Goal: Complete application form

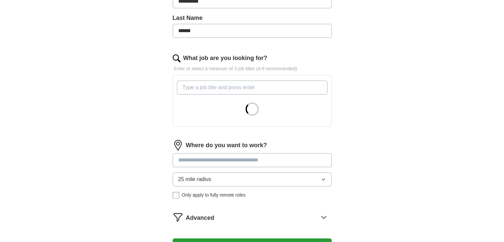
scroll to position [171, 0]
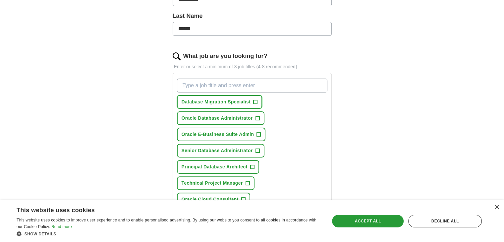
click at [252, 102] on button "Database Migration Specialist +" at bounding box center [219, 102] width 85 height 14
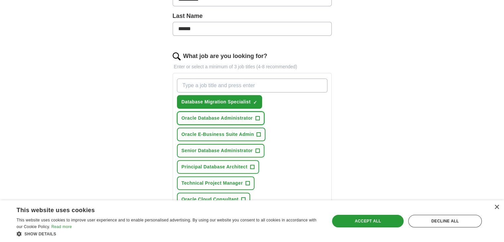
click at [255, 117] on span "+" at bounding box center [257, 118] width 4 height 5
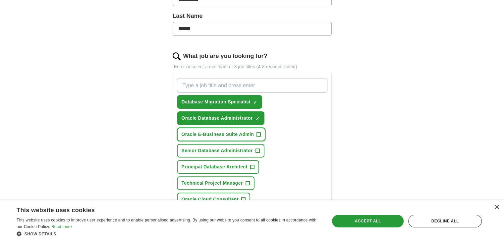
click at [257, 134] on span "+" at bounding box center [259, 134] width 4 height 5
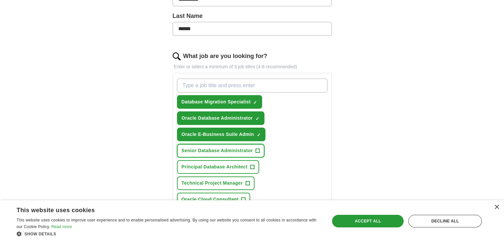
click at [253, 148] on button "Senior Database Administrator +" at bounding box center [220, 151] width 87 height 14
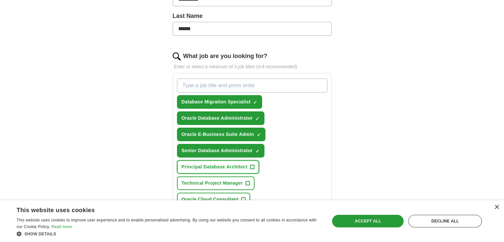
click at [253, 166] on span "+" at bounding box center [252, 166] width 4 height 5
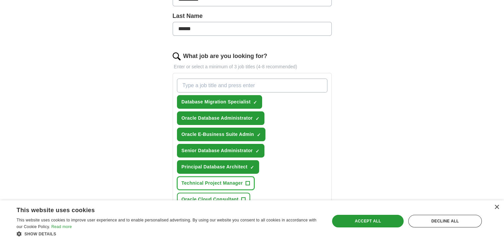
click at [243, 180] on button "Technical Project Manager +" at bounding box center [215, 183] width 77 height 14
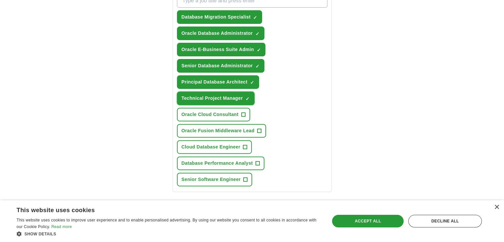
scroll to position [270, 0]
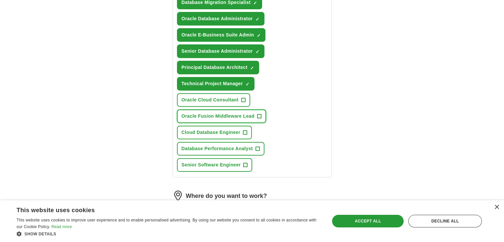
click at [253, 113] on span "Oracle Fusion Middleware Lead" at bounding box center [217, 116] width 73 height 7
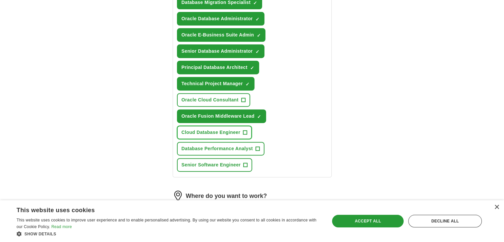
click at [236, 130] on span "Cloud Database Engineer" at bounding box center [210, 132] width 59 height 7
click at [240, 145] on span "Database Performance Analyst" at bounding box center [216, 148] width 71 height 7
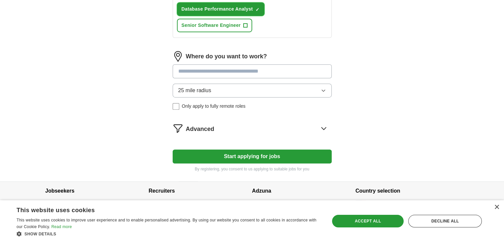
scroll to position [412, 0]
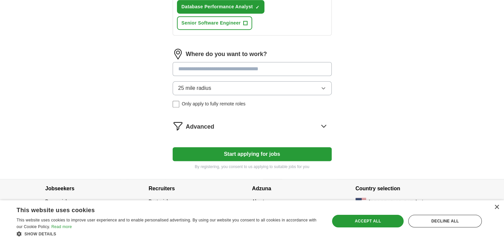
click at [320, 122] on icon at bounding box center [323, 126] width 11 height 11
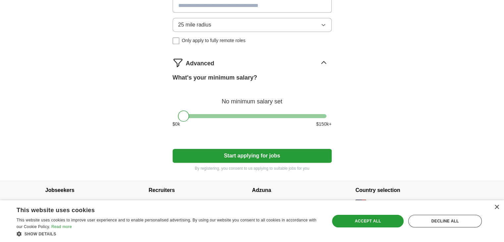
scroll to position [477, 0]
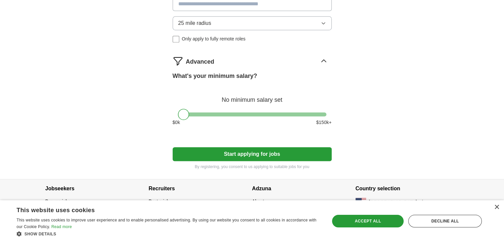
click at [255, 150] on button "Start applying for jobs" at bounding box center [252, 154] width 159 height 14
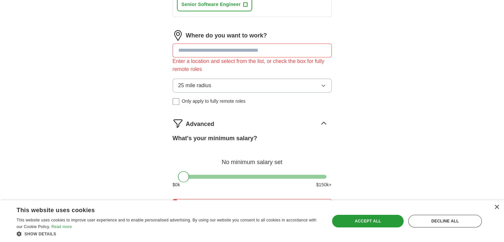
scroll to position [411, 0]
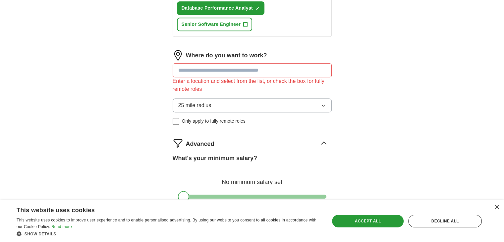
click at [244, 66] on input at bounding box center [252, 70] width 159 height 14
type input "***"
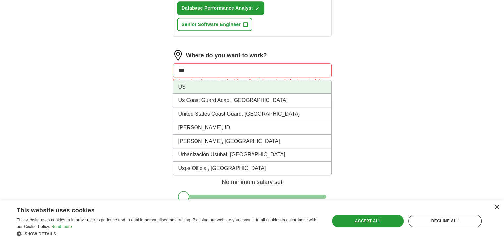
click at [210, 82] on li "US" at bounding box center [252, 87] width 158 height 14
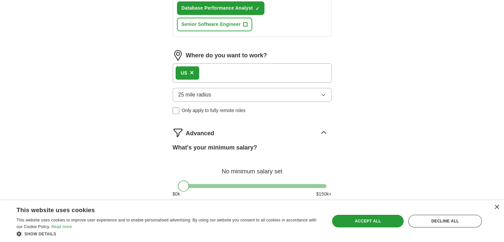
click at [258, 88] on button "25 mile radius" at bounding box center [252, 95] width 159 height 14
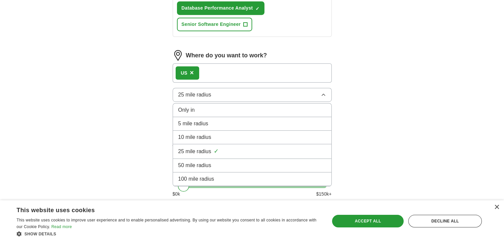
click at [231, 106] on div "Only in" at bounding box center [252, 110] width 148 height 8
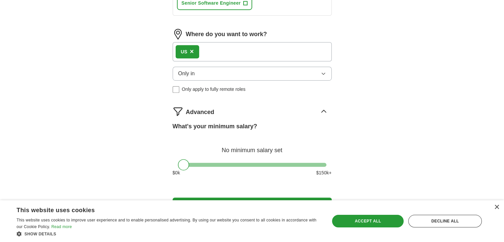
scroll to position [444, 0]
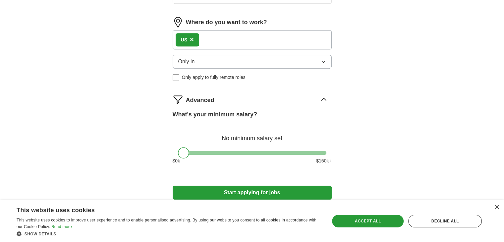
click at [259, 189] on button "Start applying for jobs" at bounding box center [252, 192] width 159 height 14
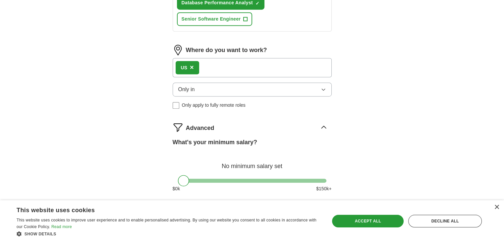
select select "**"
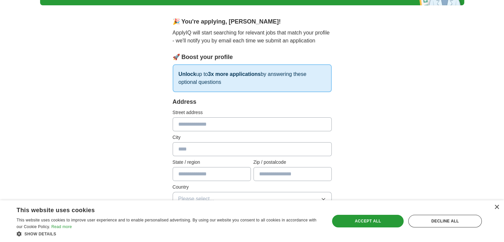
scroll to position [46, 0]
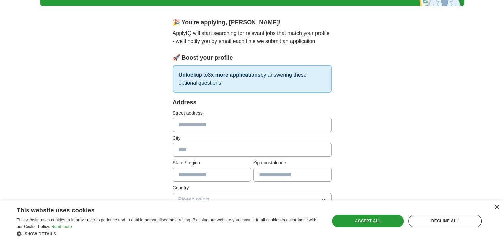
click at [252, 126] on input "text" at bounding box center [252, 125] width 159 height 14
type input "**********"
type input "******"
type input "**"
type input "*****"
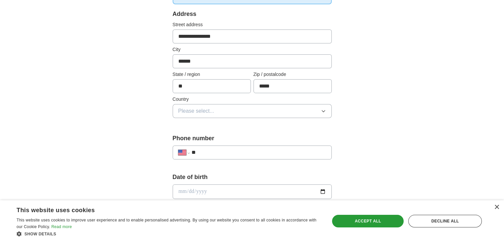
scroll to position [139, 0]
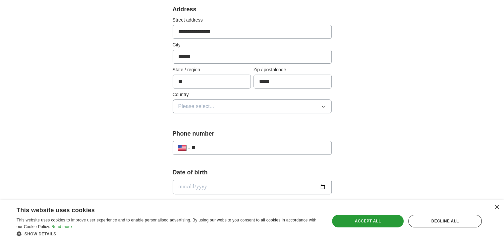
click at [262, 103] on button "Please select..." at bounding box center [252, 106] width 159 height 14
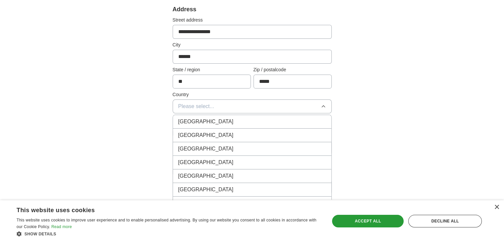
click at [240, 131] on div "[GEOGRAPHIC_DATA]" at bounding box center [252, 135] width 148 height 8
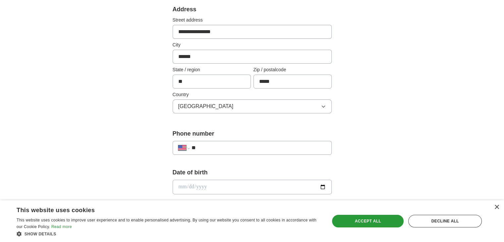
click at [252, 149] on input "**" at bounding box center [258, 148] width 134 height 8
type input "**********"
click at [247, 188] on input "date" at bounding box center [252, 186] width 159 height 15
type input "**********"
click at [388, 109] on div "**********" at bounding box center [252, 182] width 424 height 603
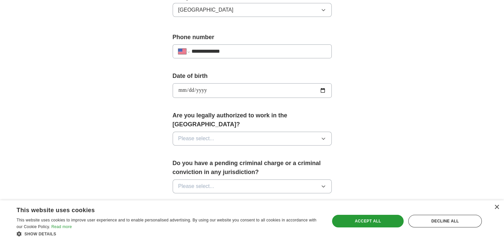
scroll to position [238, 0]
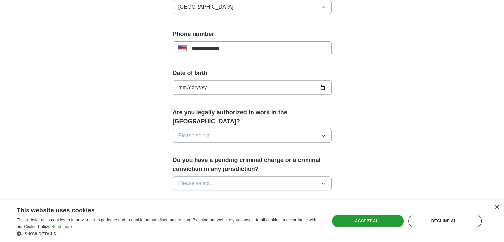
click at [239, 128] on button "Please select..." at bounding box center [252, 135] width 159 height 14
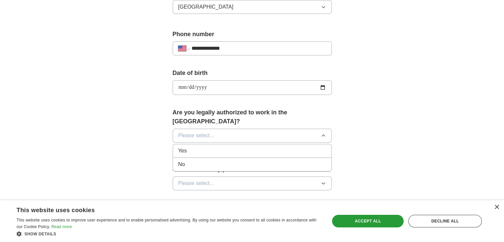
click at [228, 147] on div "Yes" at bounding box center [252, 151] width 148 height 8
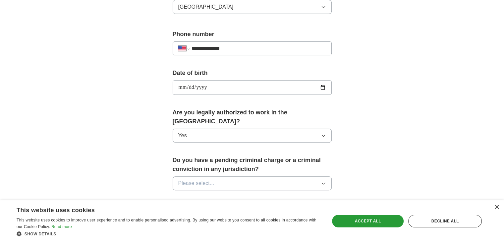
click at [228, 176] on button "Please select..." at bounding box center [252, 183] width 159 height 14
click at [202, 208] on div "No" at bounding box center [252, 212] width 148 height 8
click at [370, 135] on div "**********" at bounding box center [252, 83] width 424 height 603
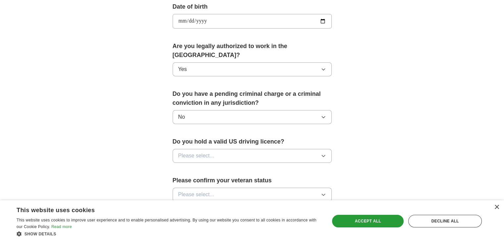
scroll to position [338, 0]
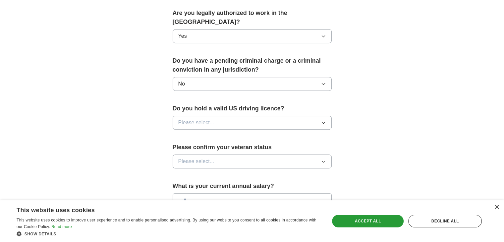
click at [224, 120] on div "Do you hold a valid US driving licence? Please select..." at bounding box center [252, 119] width 159 height 31
click at [226, 116] on button "Please select..." at bounding box center [252, 123] width 159 height 14
click at [213, 134] on div "Yes" at bounding box center [252, 138] width 148 height 8
click at [213, 157] on span "Please select..." at bounding box center [196, 161] width 36 height 8
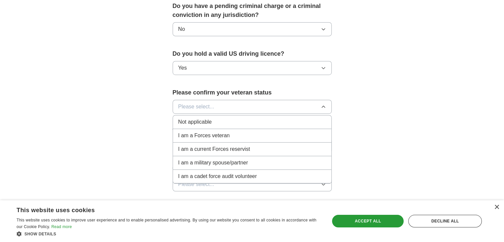
scroll to position [404, 0]
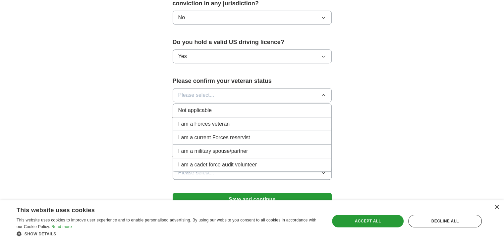
click at [204, 106] on span "Not applicable" at bounding box center [194, 110] width 33 height 8
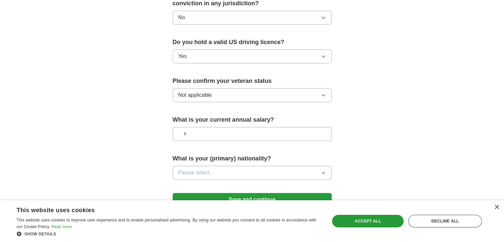
click at [208, 129] on input "text" at bounding box center [252, 134] width 159 height 14
type input "********"
click at [229, 166] on button "Please select..." at bounding box center [252, 173] width 159 height 14
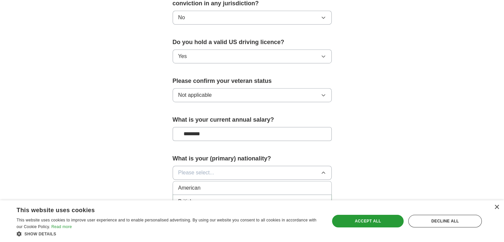
click at [229, 166] on button "Please select..." at bounding box center [252, 173] width 159 height 14
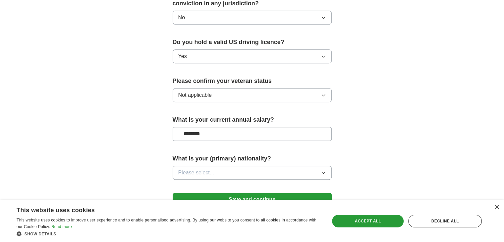
click at [299, 166] on button "Please select..." at bounding box center [252, 173] width 159 height 14
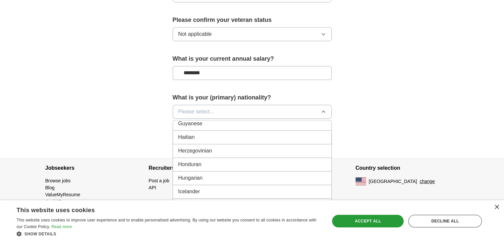
scroll to position [1026, 0]
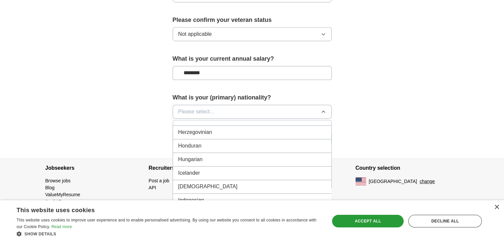
click at [204, 182] on div "[DEMOGRAPHIC_DATA]" at bounding box center [252, 186] width 148 height 8
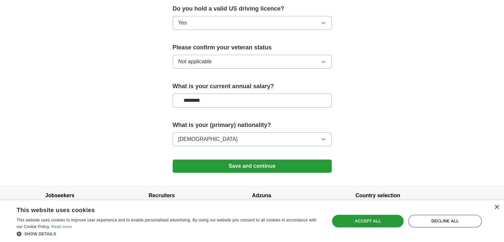
click at [241, 159] on button "Save and continue" at bounding box center [252, 165] width 159 height 13
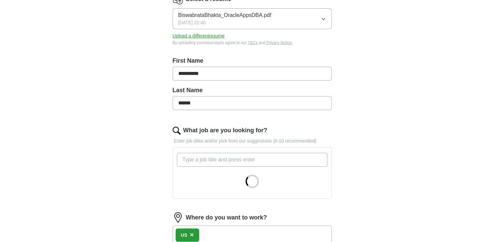
scroll to position [130, 0]
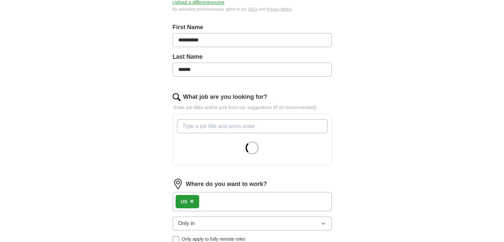
click at [259, 124] on input "What job are you looking for?" at bounding box center [252, 126] width 150 height 14
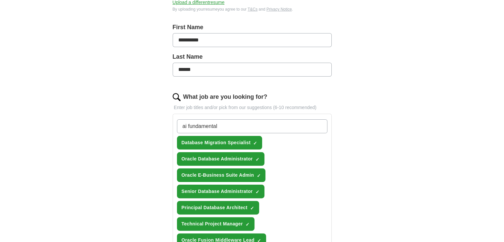
type input "ai fundamentals"
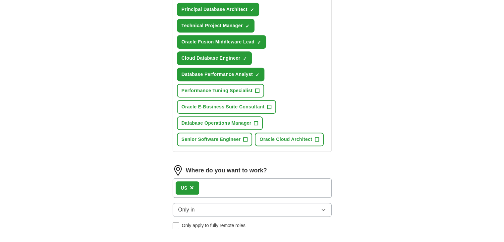
scroll to position [337, 0]
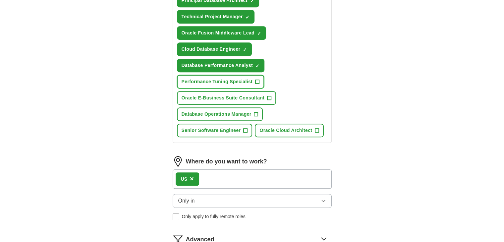
click at [246, 79] on span "Performance Tuning Specialist" at bounding box center [216, 81] width 71 height 7
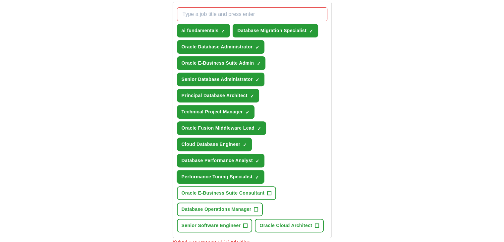
scroll to position [238, 0]
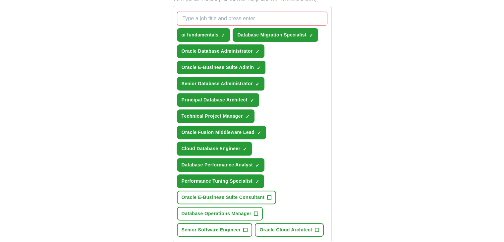
click at [241, 144] on button "Cloud Database Engineer ✓ ×" at bounding box center [214, 149] width 75 height 14
click at [237, 211] on span "Database Operations Manager" at bounding box center [216, 213] width 70 height 7
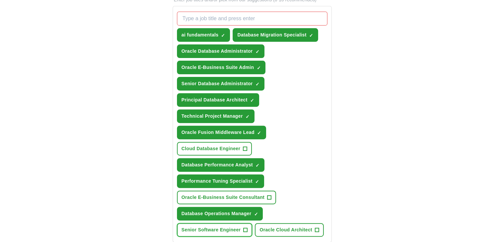
click at [225, 227] on span "Senior Software Engineer" at bounding box center [210, 229] width 59 height 7
click at [231, 226] on span "Senior Software Engineer" at bounding box center [210, 229] width 59 height 7
click at [219, 145] on span "Cloud Database Engineer" at bounding box center [210, 148] width 59 height 7
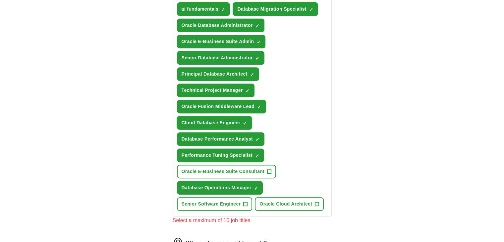
scroll to position [271, 0]
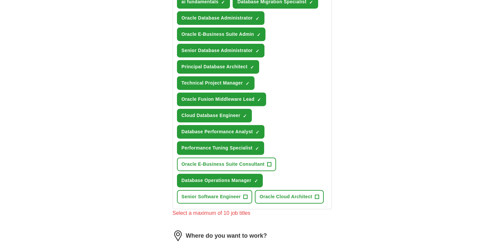
click at [380, 188] on div "**********" at bounding box center [252, 63] width 424 height 629
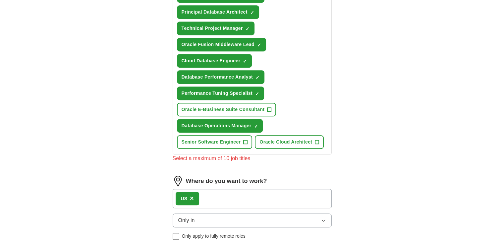
scroll to position [337, 0]
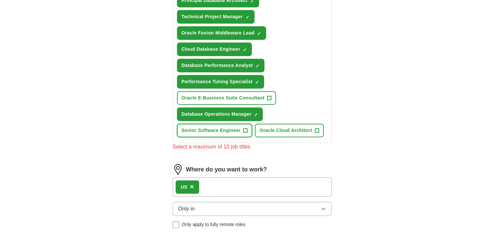
click at [230, 127] on span "Senior Software Engineer" at bounding box center [210, 130] width 59 height 7
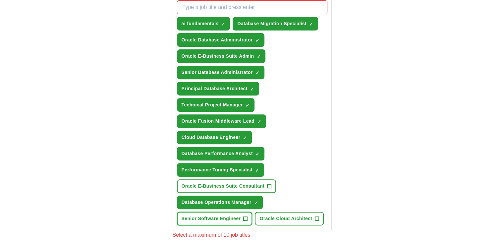
scroll to position [238, 0]
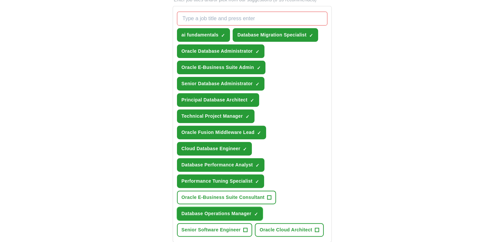
click at [0, 0] on span "×" at bounding box center [0, 0] width 0 height 0
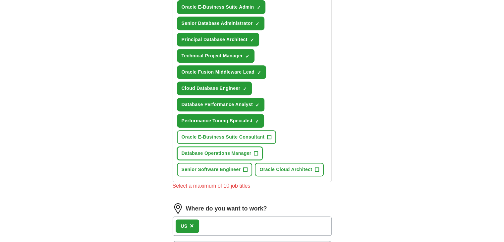
scroll to position [304, 0]
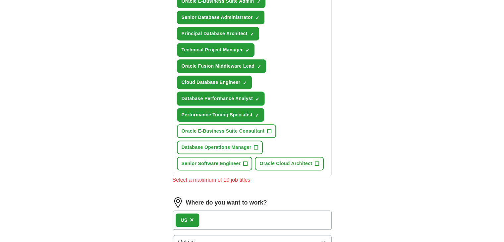
click at [0, 0] on span "×" at bounding box center [0, 0] width 0 height 0
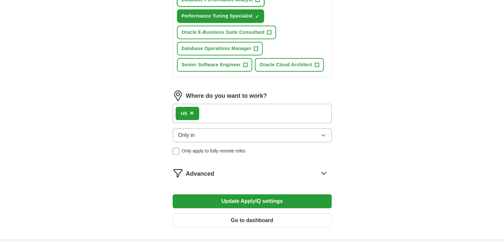
scroll to position [403, 0]
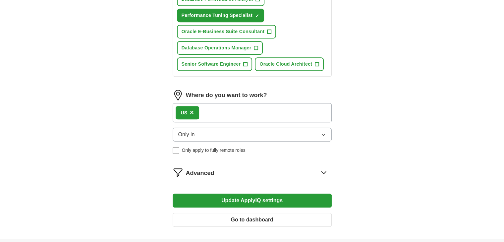
click at [268, 196] on button "Update ApplyIQ settings" at bounding box center [252, 200] width 159 height 14
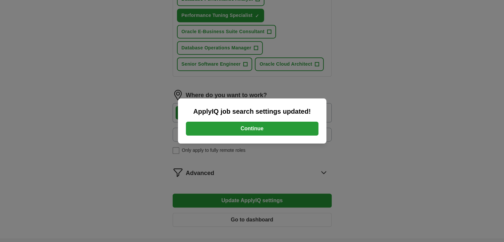
click at [250, 129] on button "Continue" at bounding box center [252, 129] width 132 height 14
